Goal: Task Accomplishment & Management: Use online tool/utility

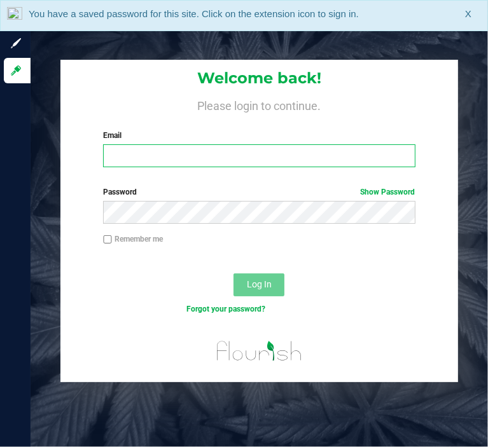
click at [138, 156] on input "Email" at bounding box center [258, 155] width 311 height 23
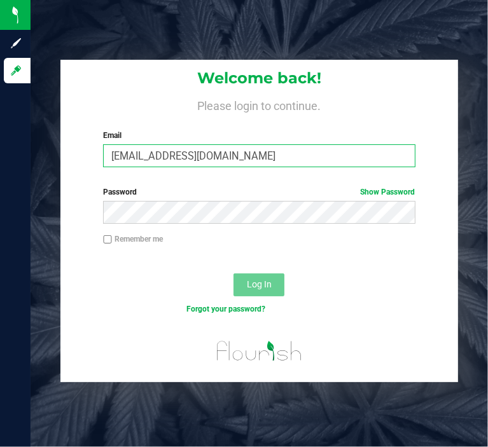
type input "[EMAIL_ADDRESS][DOMAIN_NAME]"
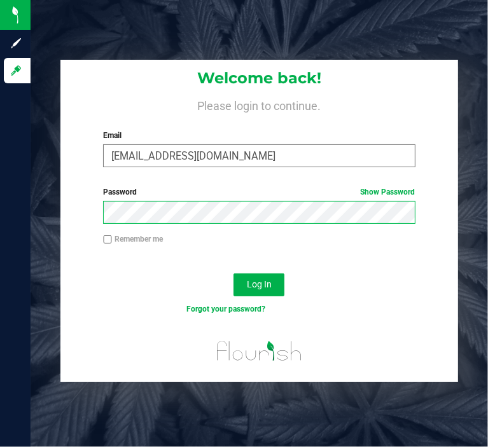
click at [233, 273] on button "Log In" at bounding box center [258, 284] width 51 height 23
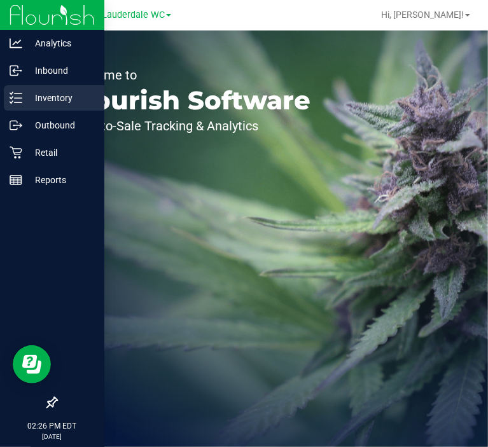
click at [26, 102] on p "Inventory" at bounding box center [60, 97] width 76 height 15
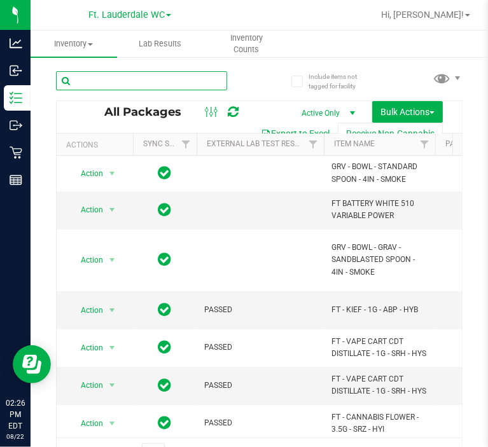
click at [114, 83] on input "text" at bounding box center [141, 80] width 171 height 19
type input "HT"
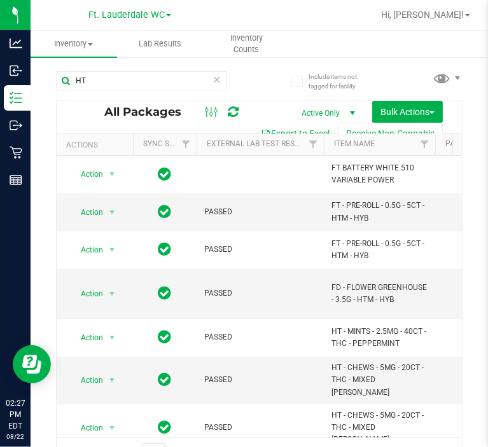
click at [302, 132] on button "Export to Excel" at bounding box center [294, 134] width 85 height 22
click at [309, 129] on button "Export to Excel" at bounding box center [294, 134] width 85 height 22
